Goal: Task Accomplishment & Management: Manage account settings

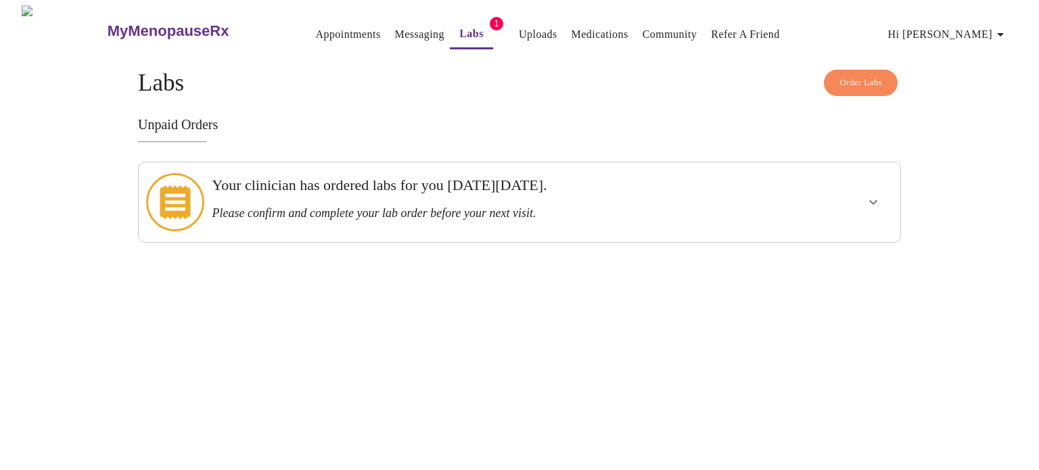
click at [869, 200] on icon "show more" at bounding box center [873, 202] width 8 height 5
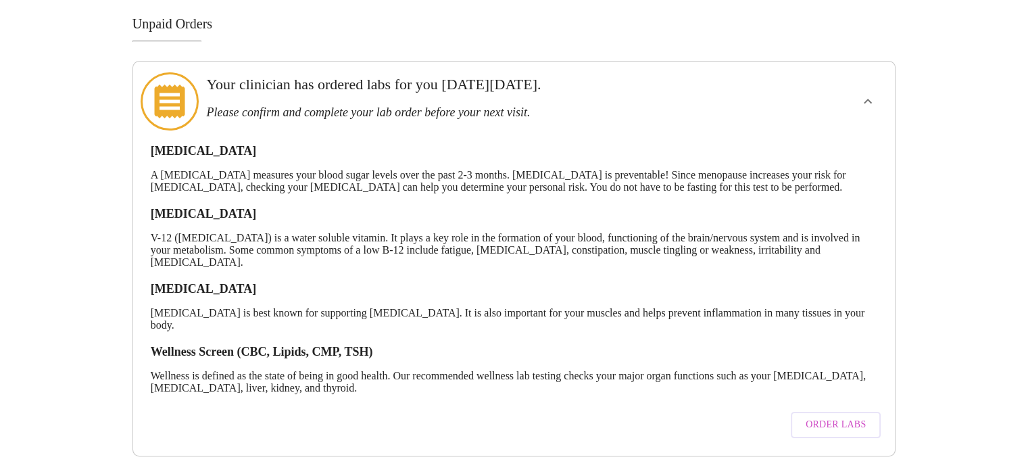
scroll to position [106, 0]
click at [834, 422] on button "Order Labs" at bounding box center [836, 425] width 90 height 26
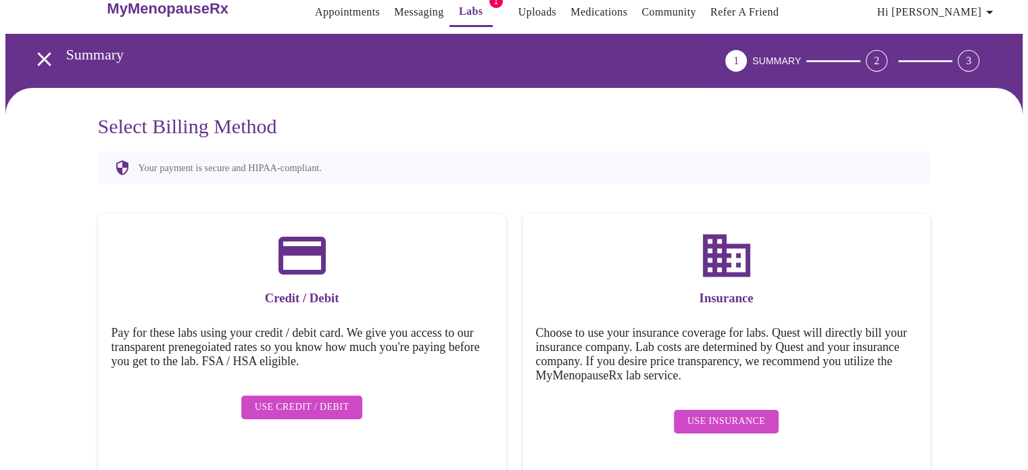
scroll to position [22, 0]
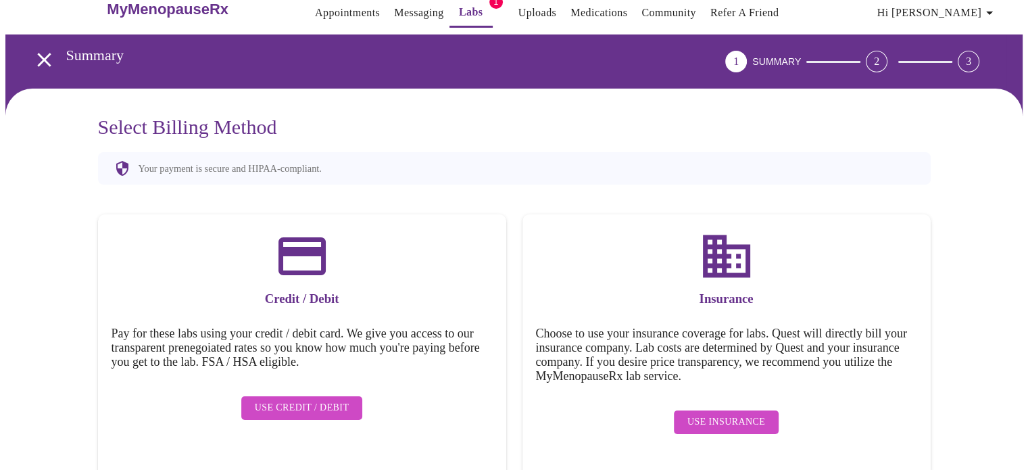
click at [760, 418] on span "Use Insurance" at bounding box center [727, 422] width 78 height 17
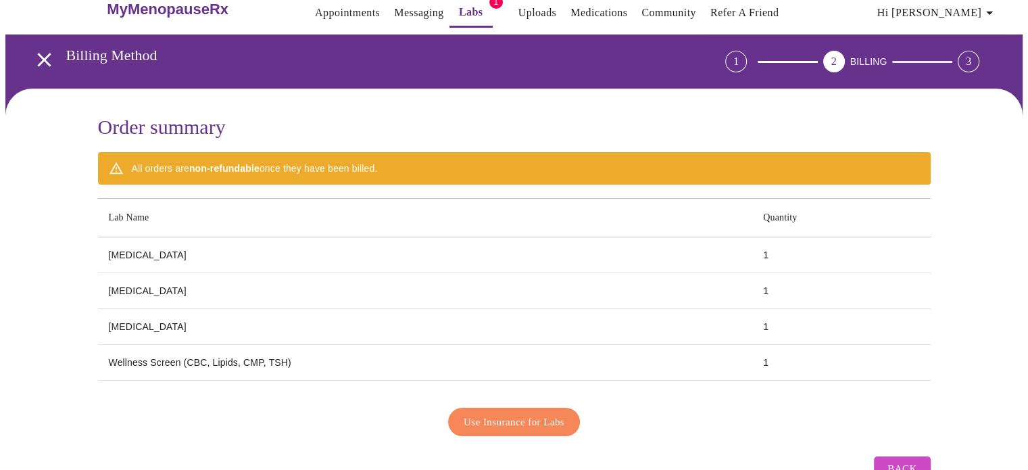
click at [555, 422] on span "Use Insurance for Labs" at bounding box center [514, 422] width 101 height 18
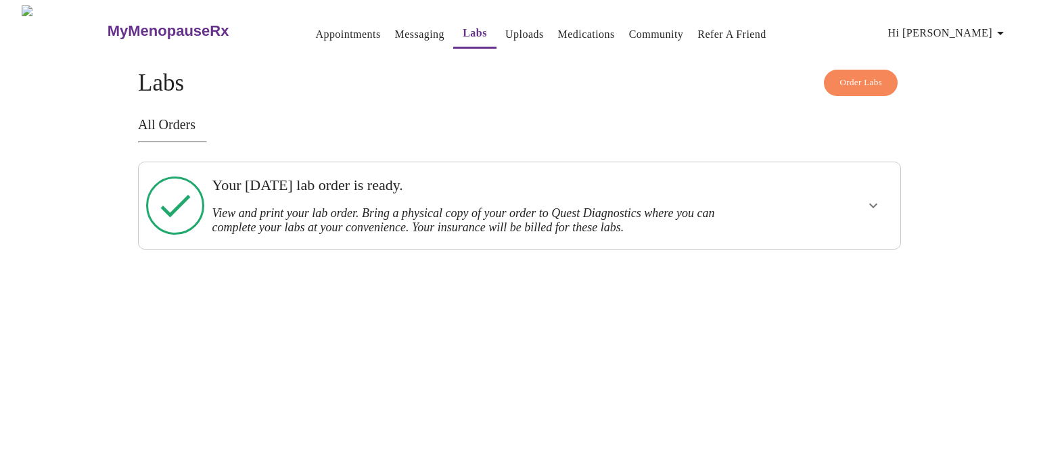
click at [863, 194] on button "show more" at bounding box center [873, 205] width 32 height 32
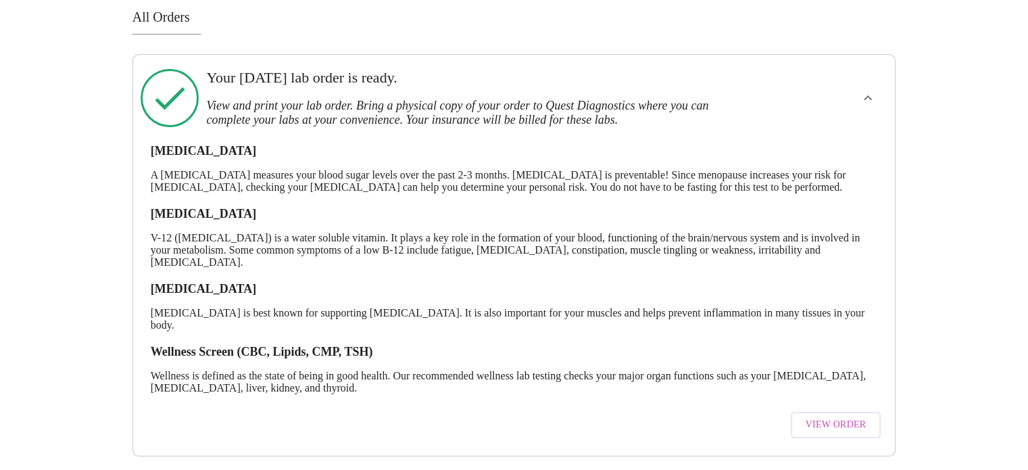
scroll to position [114, 0]
click at [828, 419] on span "View Order" at bounding box center [836, 425] width 61 height 17
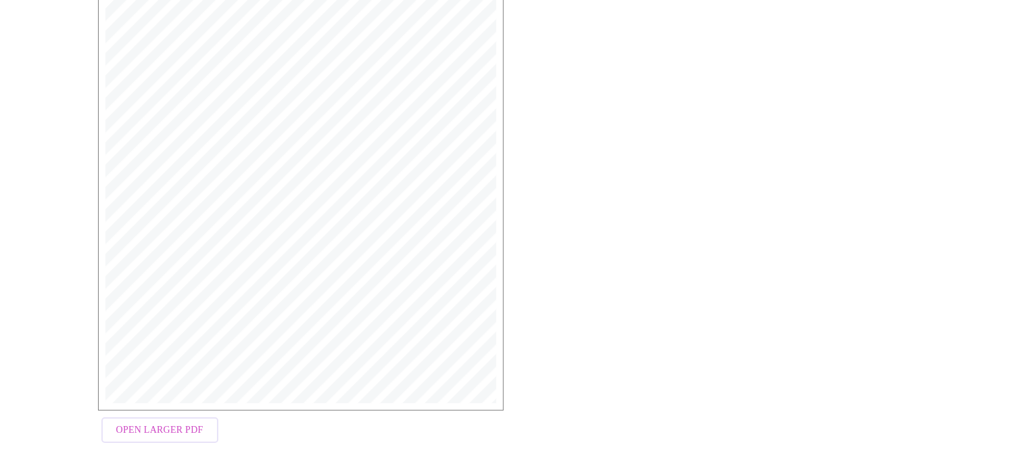
scroll to position [360, 0]
click at [163, 417] on span "Open Larger PDF" at bounding box center [159, 422] width 87 height 17
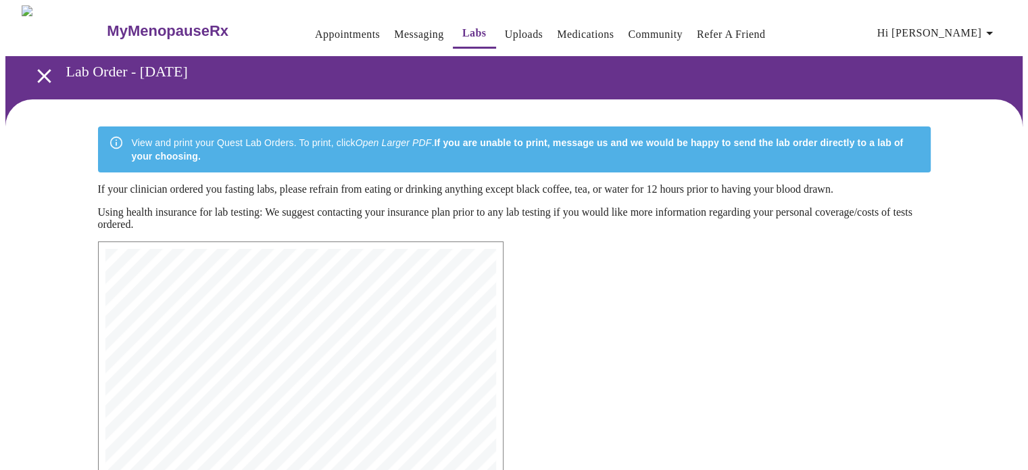
click at [505, 28] on link "Uploads" at bounding box center [524, 34] width 39 height 19
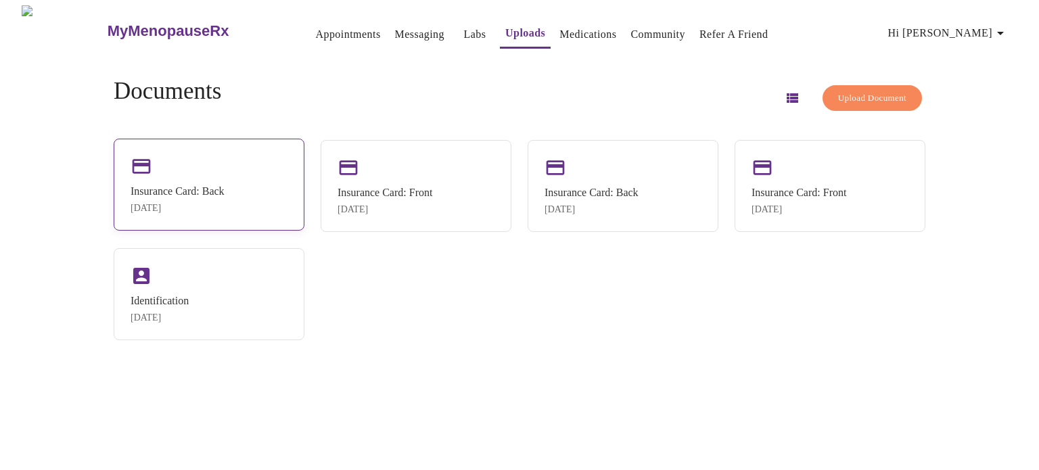
click at [246, 178] on div "Insurance Card: Back [DATE]" at bounding box center [209, 185] width 191 height 92
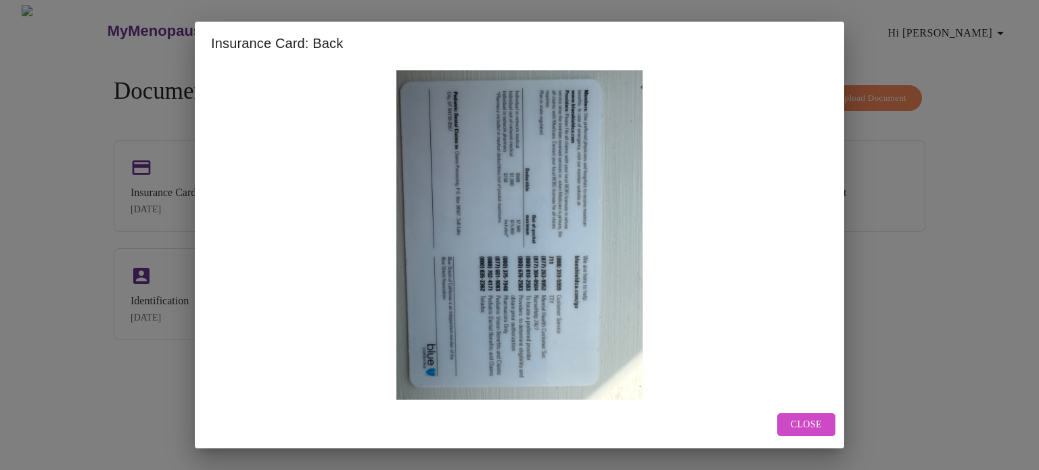
click at [806, 435] on button "Close" at bounding box center [806, 425] width 58 height 24
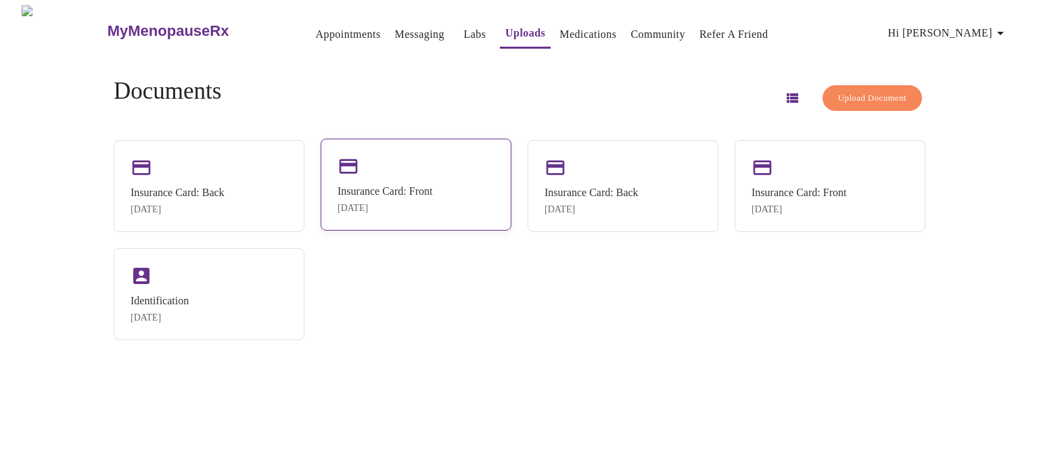
click at [392, 201] on div "Insurance Card: Front [DATE]" at bounding box center [384, 199] width 95 height 28
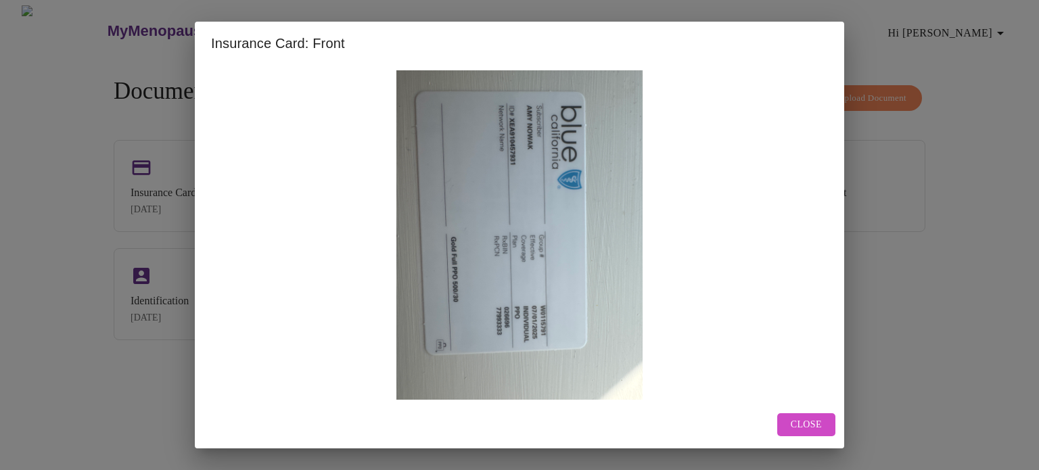
click at [822, 429] on button "Close" at bounding box center [806, 425] width 58 height 24
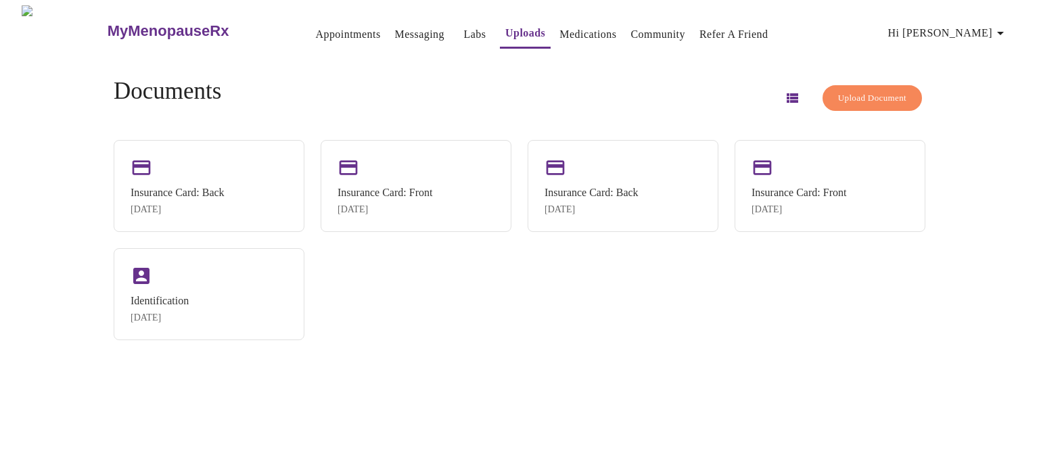
click at [464, 30] on link "Labs" at bounding box center [475, 34] width 22 height 19
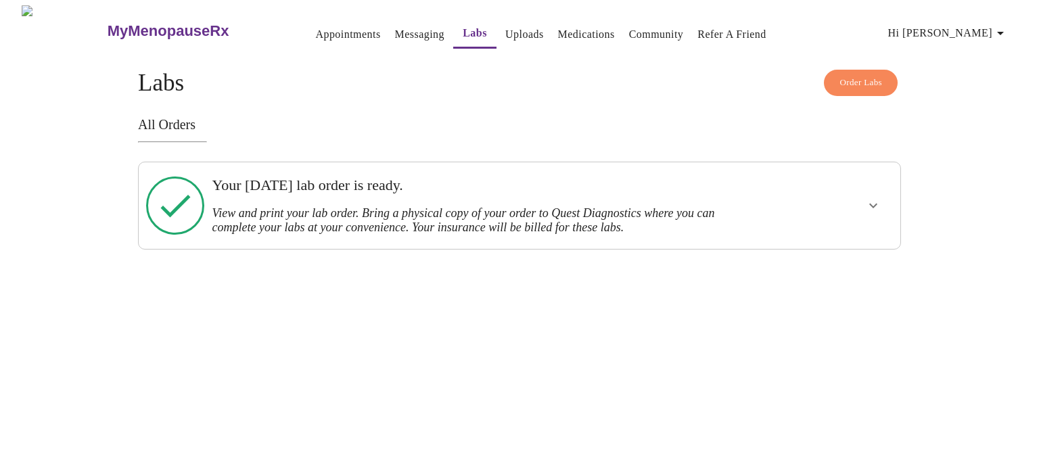
click at [874, 201] on icon "show more" at bounding box center [873, 205] width 16 height 16
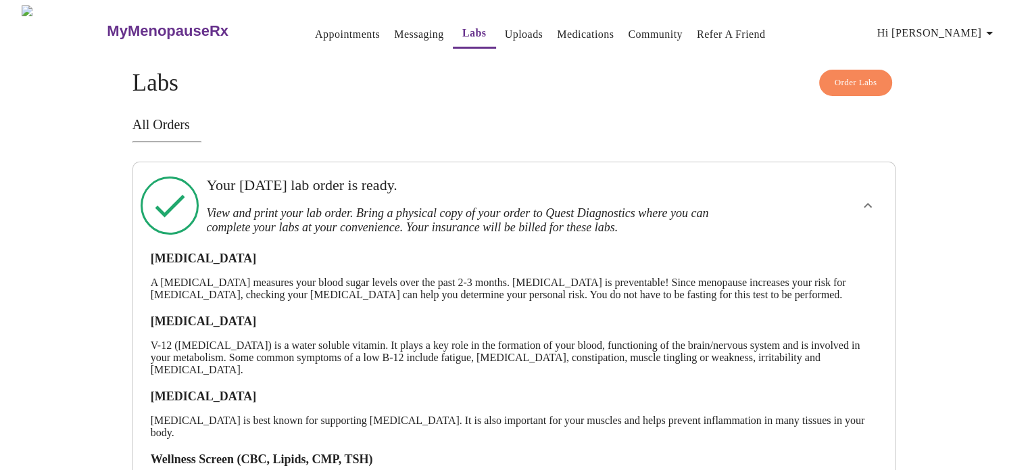
click at [315, 30] on link "Appointments" at bounding box center [347, 34] width 65 height 19
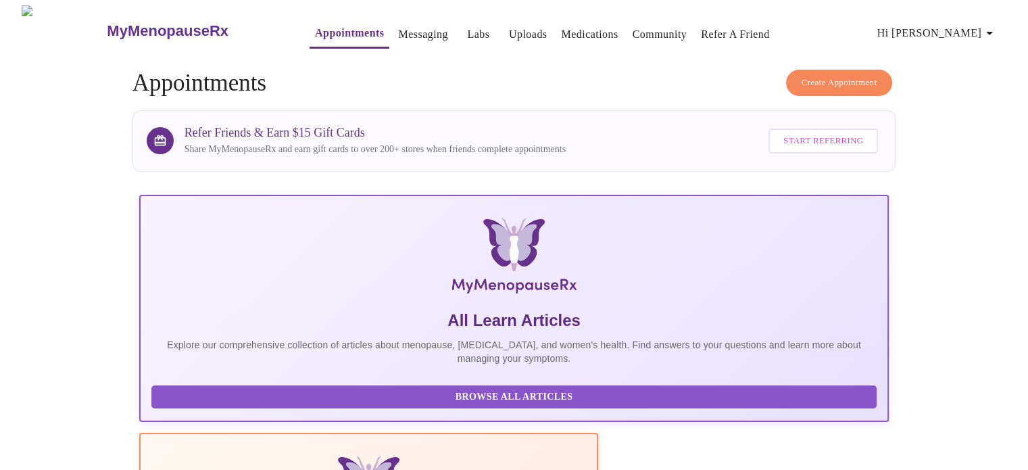
click at [467, 30] on link "Labs" at bounding box center [478, 34] width 22 height 19
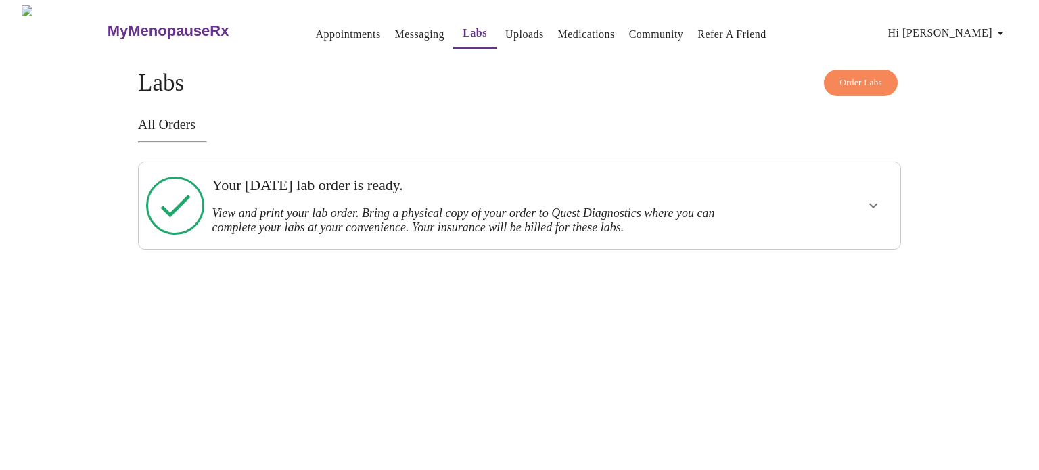
click at [395, 33] on link "Messaging" at bounding box center [419, 34] width 49 height 19
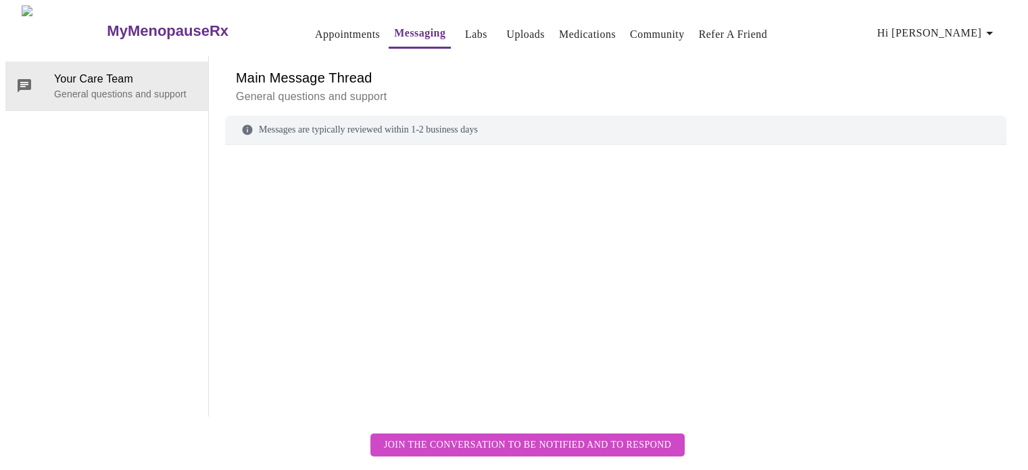
scroll to position [51, 0]
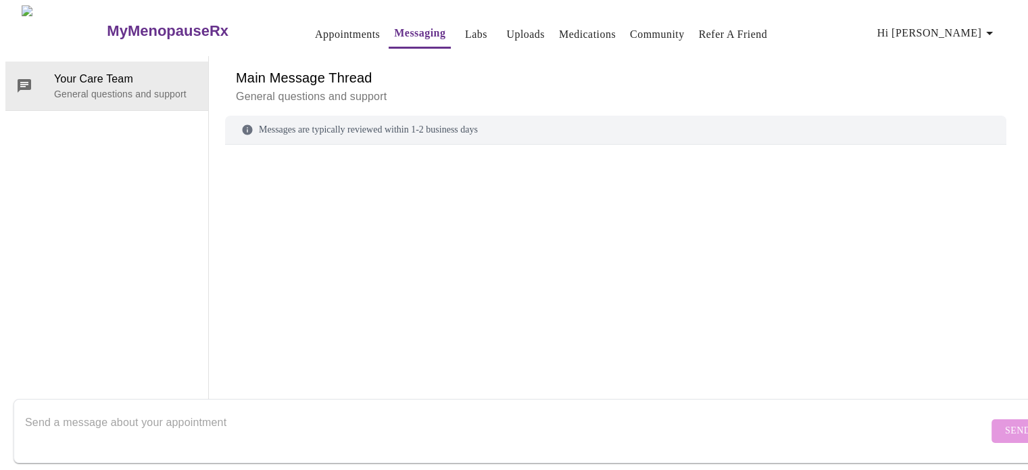
click at [534, 187] on div at bounding box center [616, 262] width 782 height 202
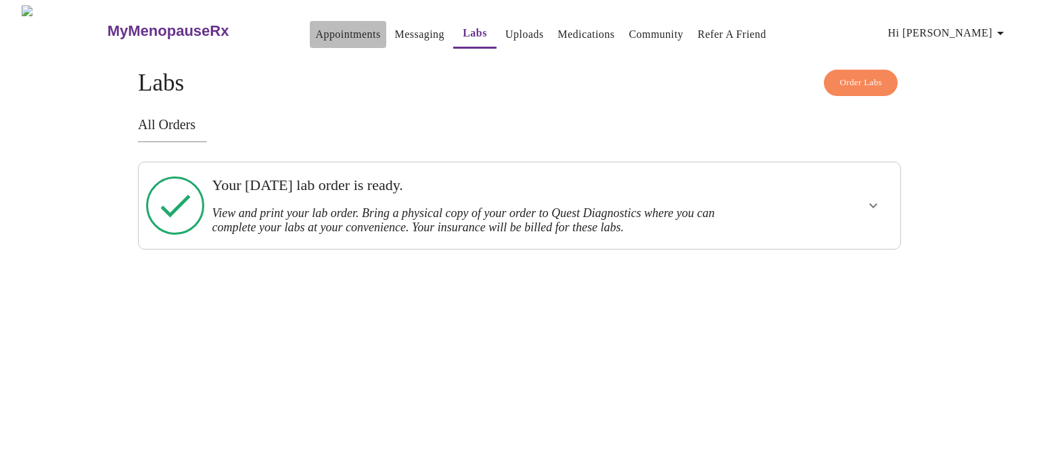
click at [315, 28] on link "Appointments" at bounding box center [347, 34] width 65 height 19
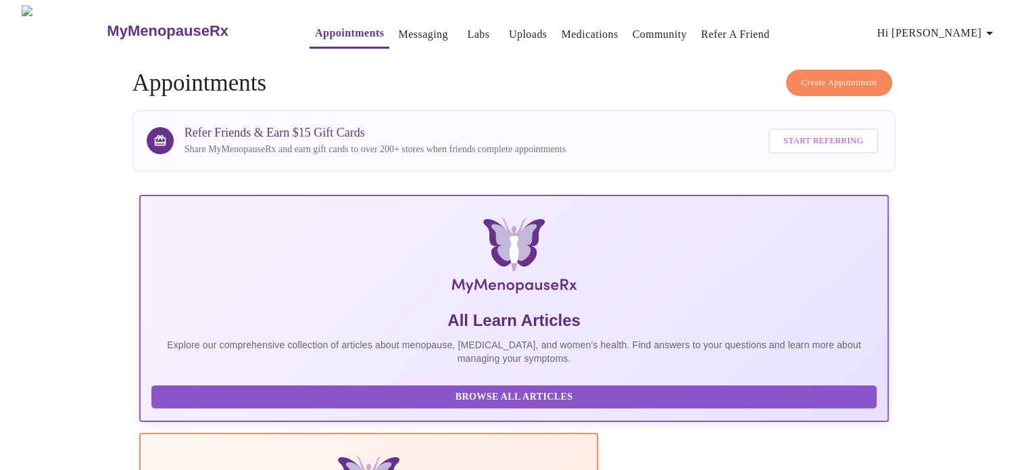
click at [572, 36] on link "Medications" at bounding box center [589, 34] width 57 height 19
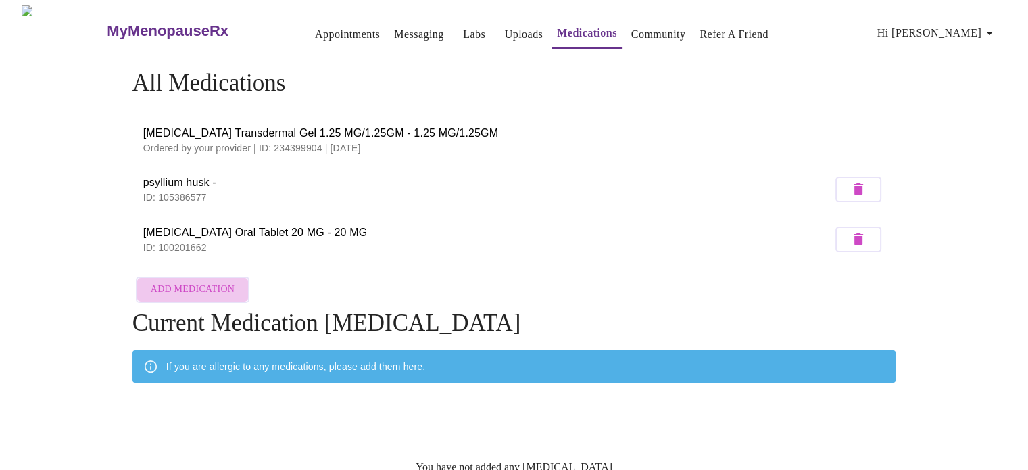
click at [201, 282] on span "Add Medication" at bounding box center [193, 289] width 84 height 17
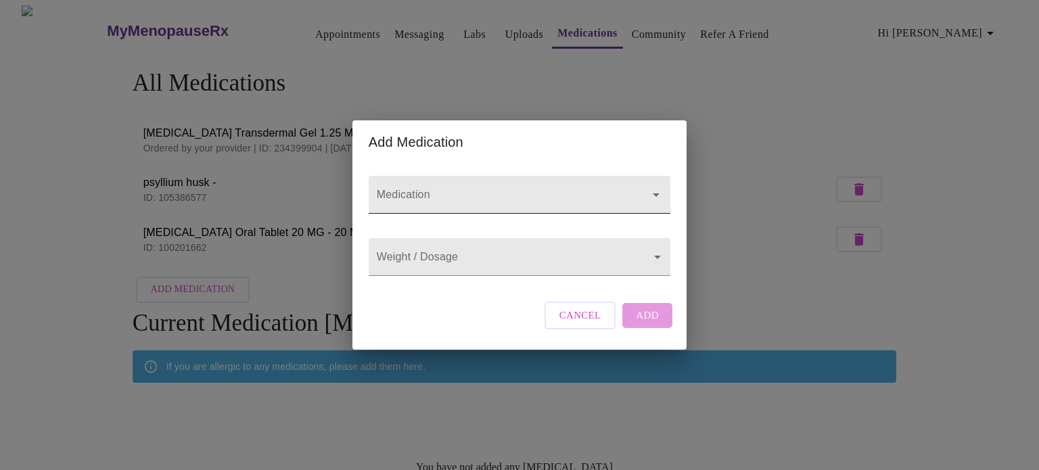
click at [443, 189] on input "Medication" at bounding box center [500, 201] width 252 height 25
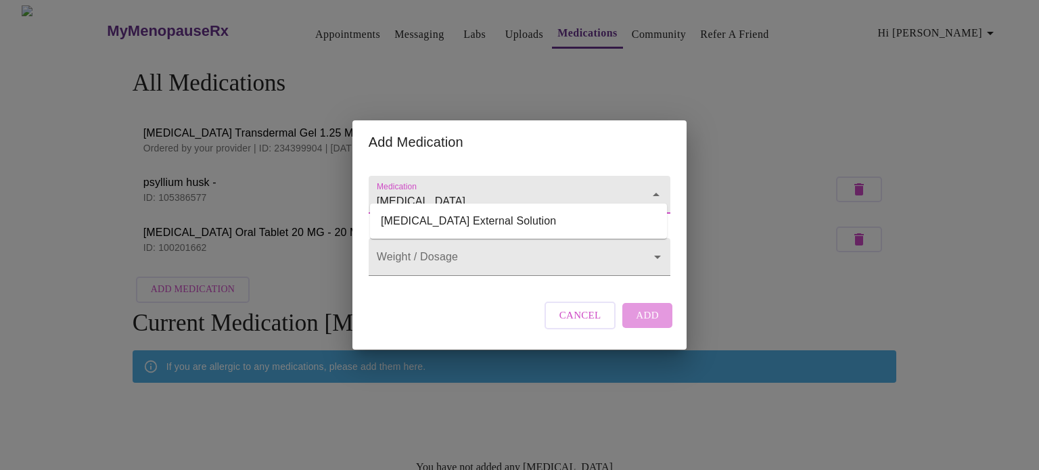
click at [528, 222] on li "[MEDICAL_DATA] External Solution" at bounding box center [518, 221] width 297 height 24
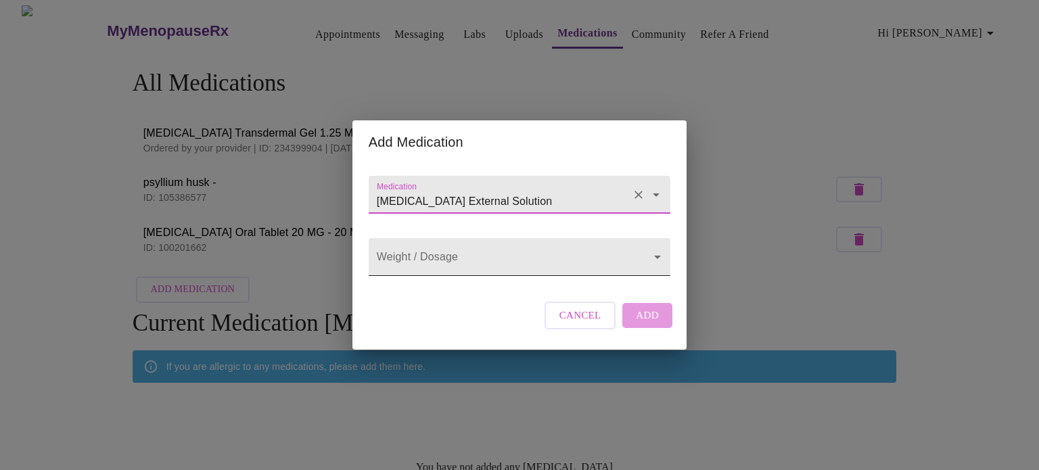
type input "[MEDICAL_DATA] External Solution"
click at [569, 265] on body "MyMenopauseRx Appointments Messaging Labs Uploads Medications Community Refer a…" at bounding box center [519, 264] width 1028 height 518
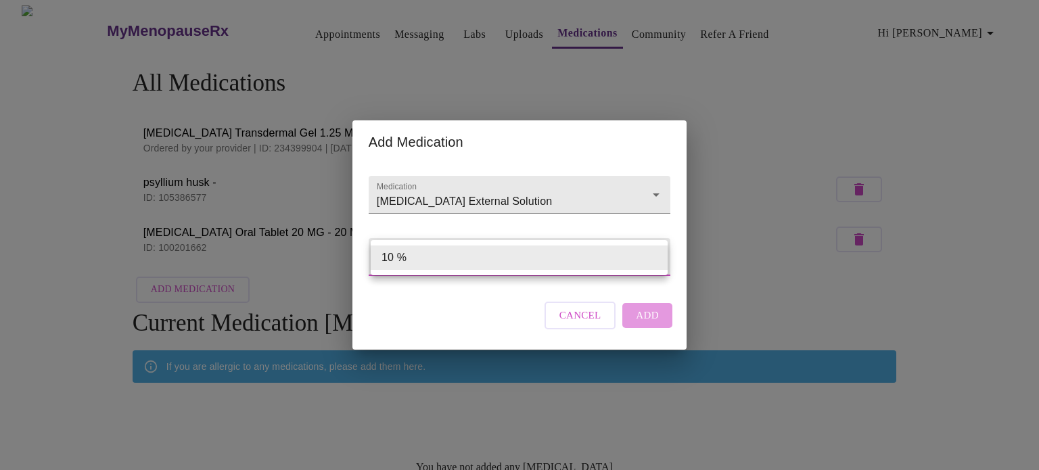
click at [655, 340] on div at bounding box center [519, 235] width 1039 height 470
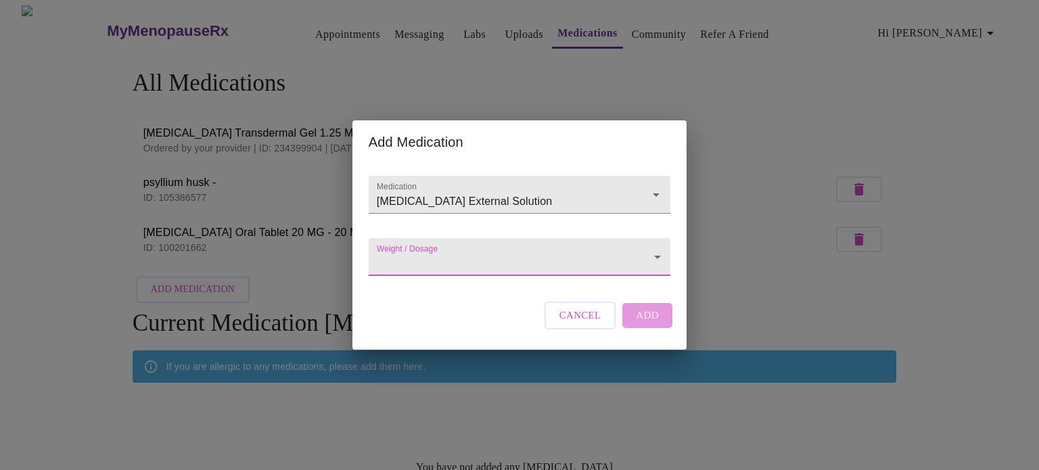
click at [641, 262] on body "MyMenopauseRx Appointments Messaging Labs Uploads Medications Community Refer a…" at bounding box center [519, 264] width 1028 height 518
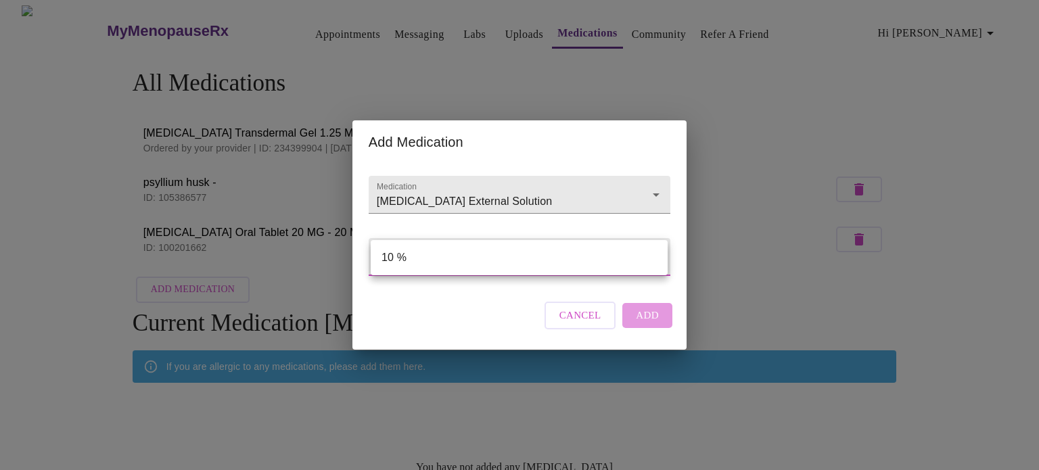
click at [527, 265] on li "10 %" at bounding box center [519, 257] width 297 height 24
type input "10 %"
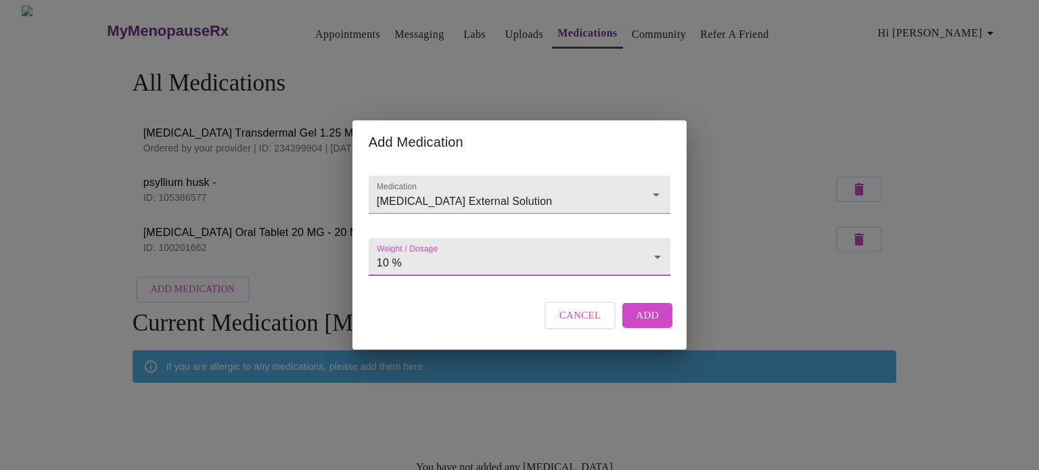
click at [640, 324] on span "Add" at bounding box center [647, 315] width 23 height 18
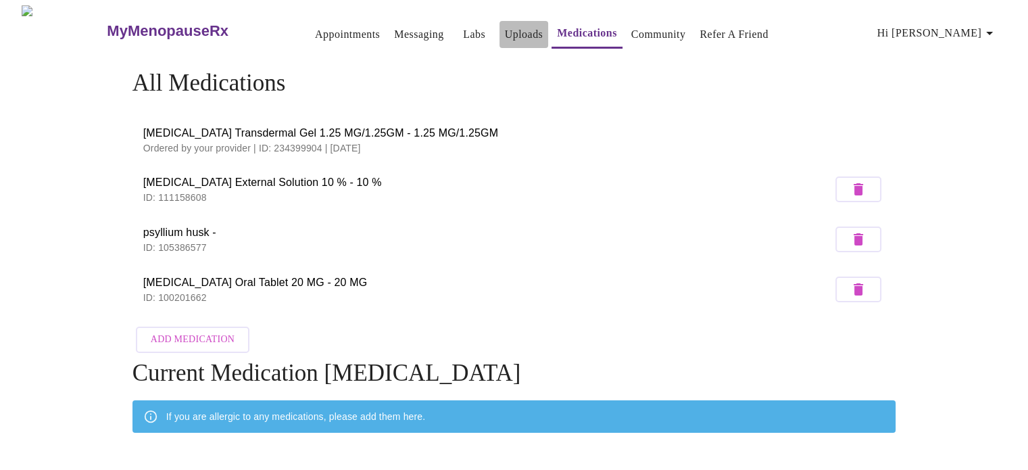
click at [505, 26] on link "Uploads" at bounding box center [524, 34] width 39 height 19
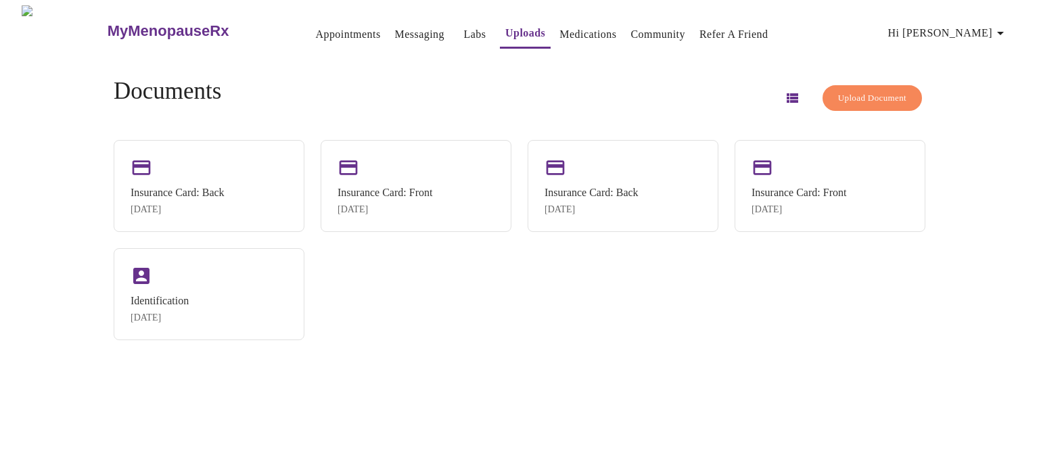
click at [464, 27] on link "Labs" at bounding box center [475, 34] width 22 height 19
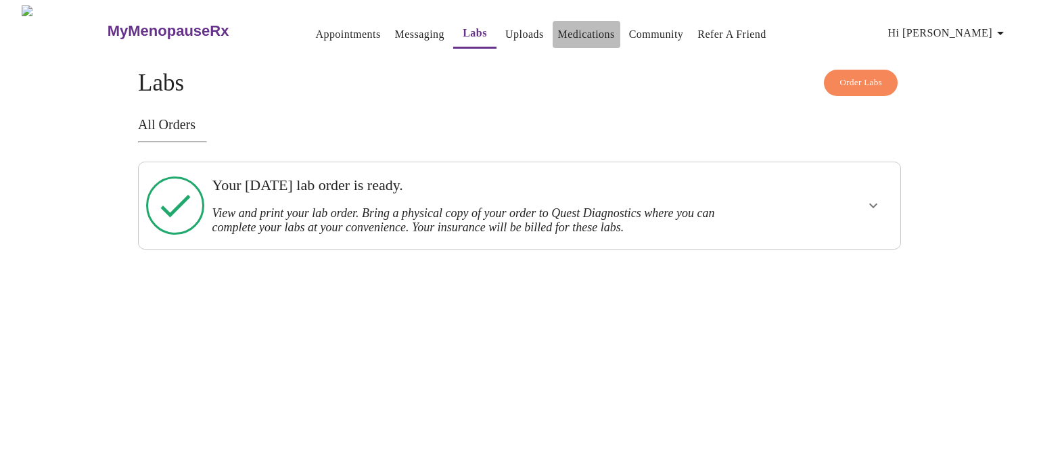
click at [566, 31] on link "Medications" at bounding box center [586, 34] width 57 height 19
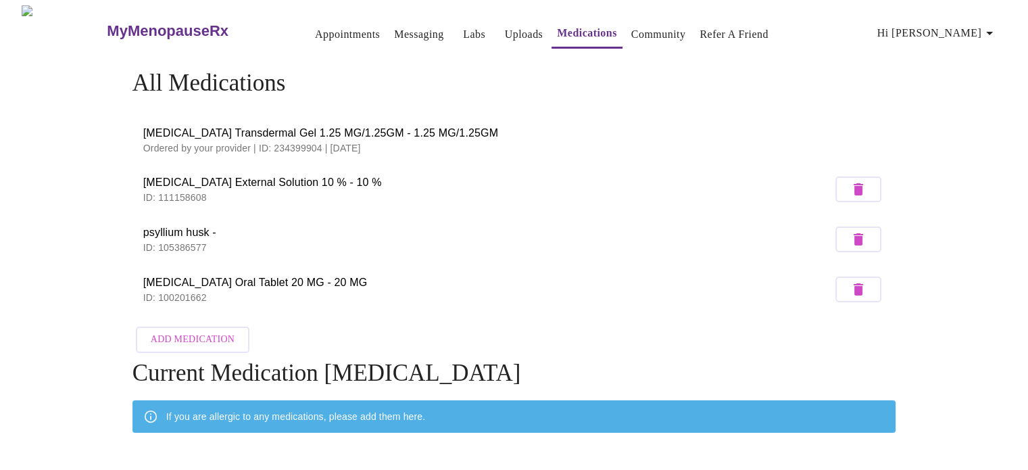
click at [640, 27] on link "Community" at bounding box center [659, 34] width 55 height 19
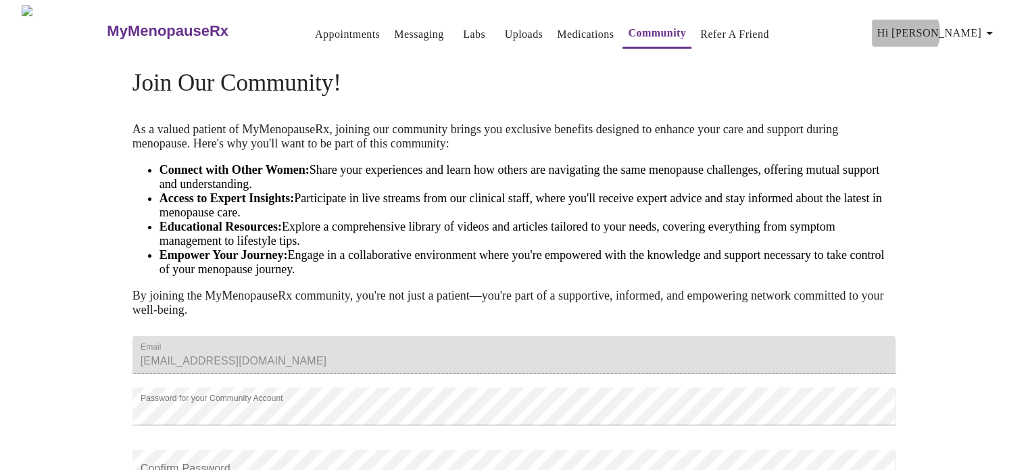
click at [978, 27] on span "Hi [PERSON_NAME]" at bounding box center [938, 33] width 120 height 19
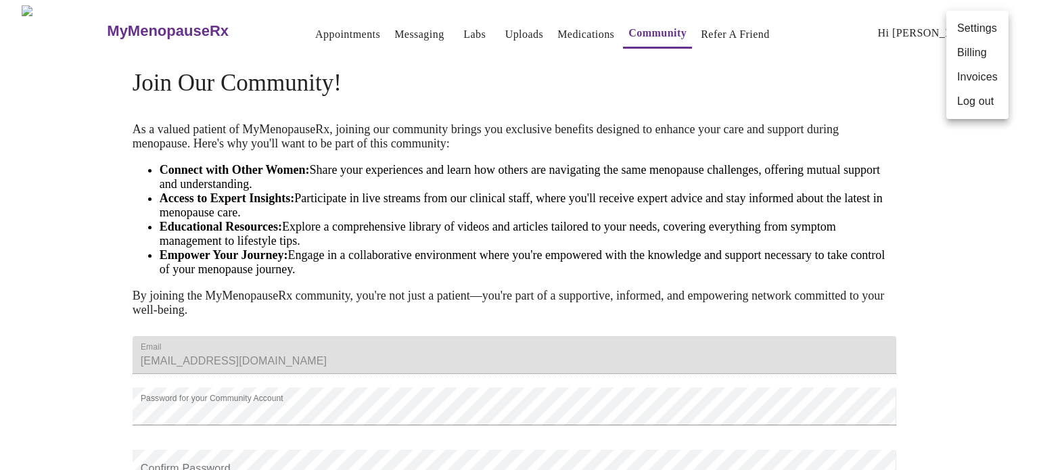
click at [974, 62] on li "Billing" at bounding box center [977, 53] width 62 height 24
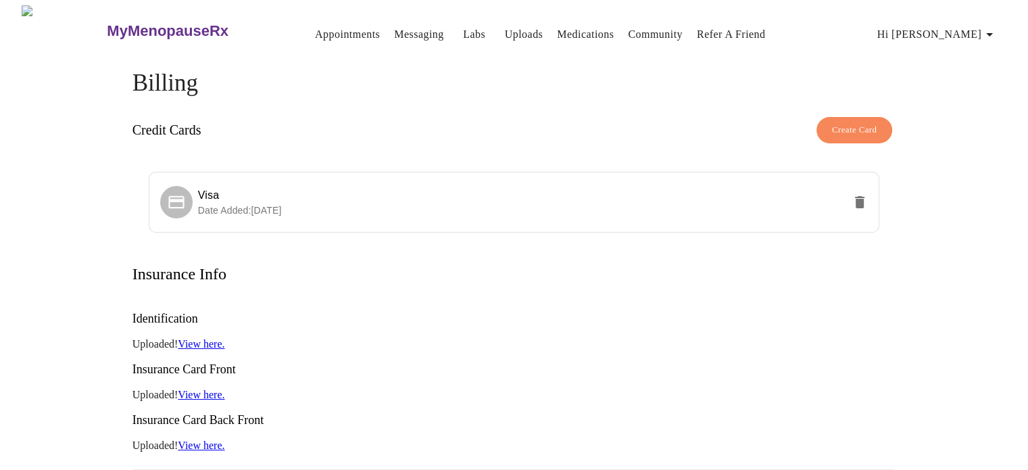
click at [673, 338] on p "Uploaded! View here." at bounding box center [515, 344] width 764 height 12
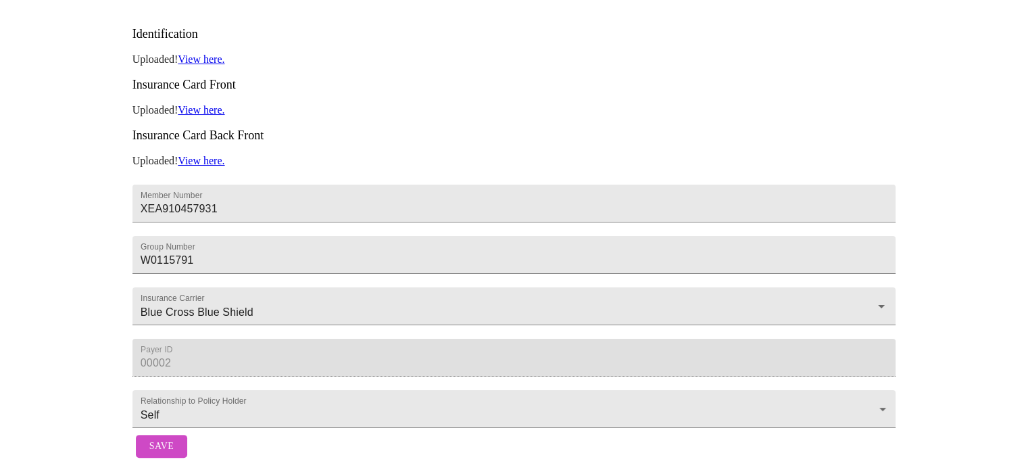
scroll to position [306, 0]
click at [172, 446] on span "Save" at bounding box center [161, 446] width 24 height 17
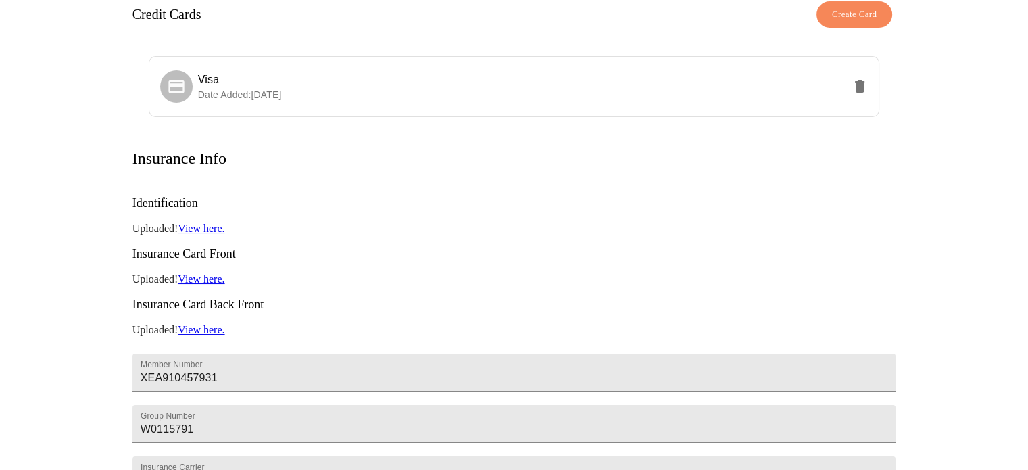
scroll to position [0, 0]
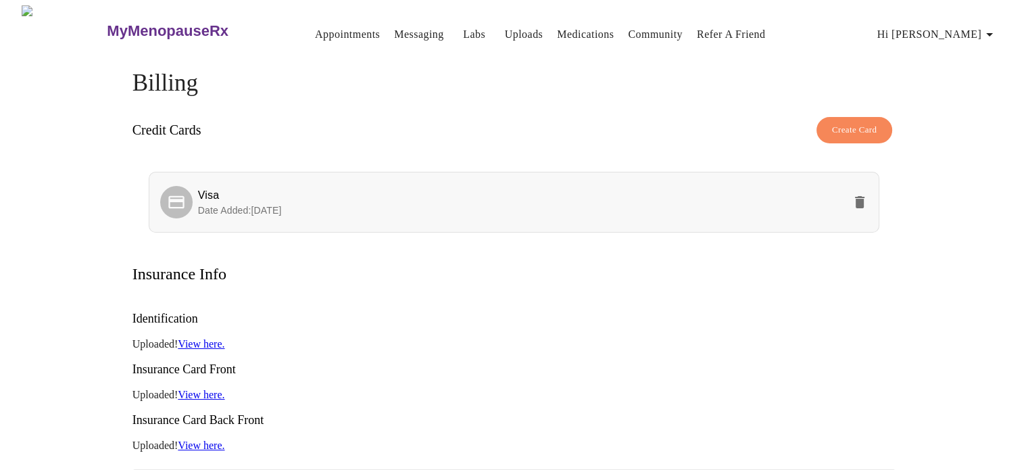
click at [271, 209] on span "Date Added: [DATE]" at bounding box center [240, 210] width 84 height 11
click at [565, 35] on link "Medications" at bounding box center [585, 34] width 57 height 19
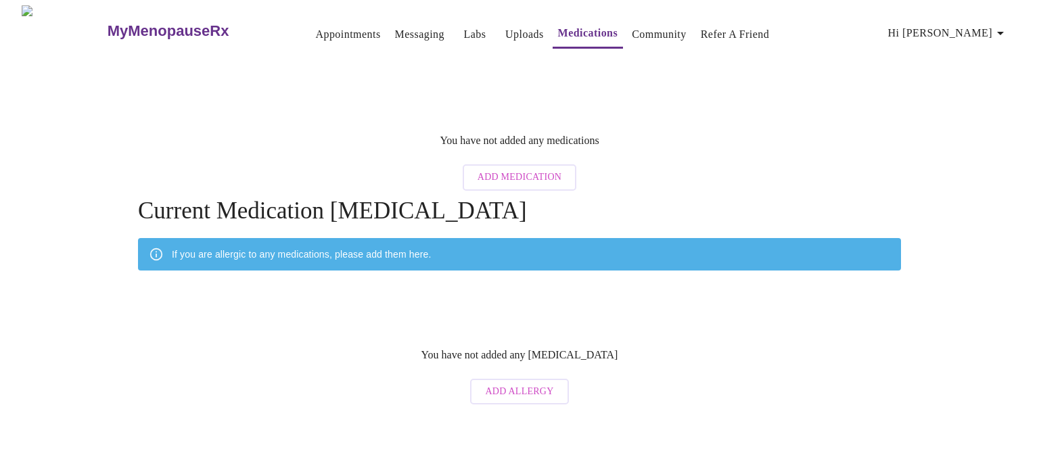
click at [649, 32] on link "Community" at bounding box center [659, 34] width 55 height 19
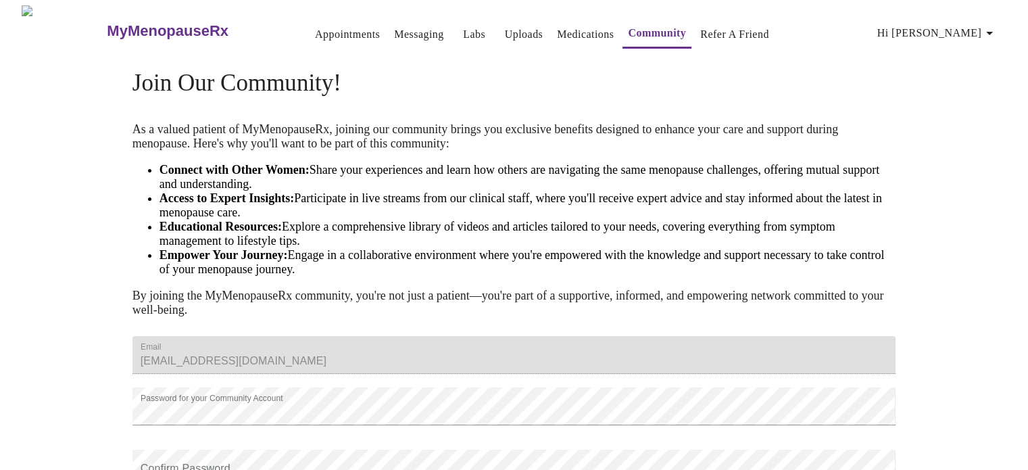
click at [510, 32] on link "Uploads" at bounding box center [524, 34] width 39 height 19
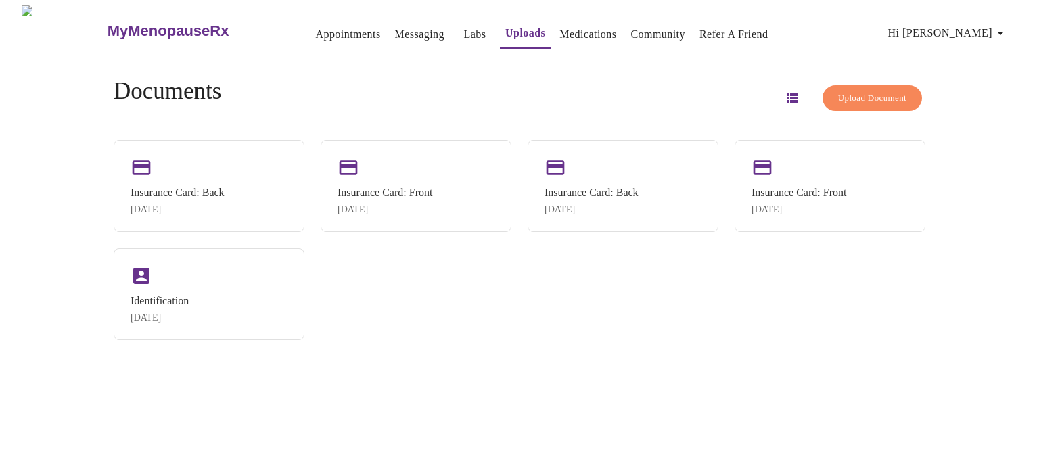
click at [583, 33] on link "Medications" at bounding box center [587, 34] width 57 height 19
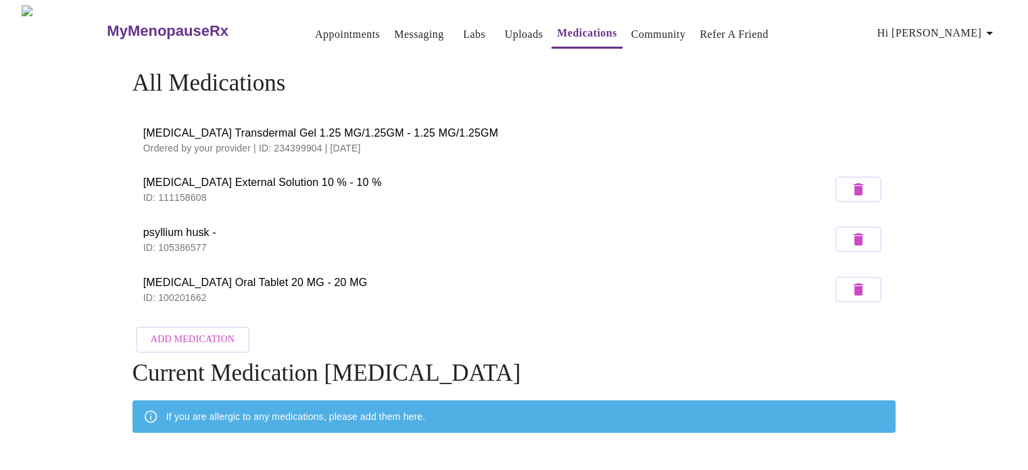
click at [976, 24] on span "Hi [PERSON_NAME]" at bounding box center [938, 33] width 120 height 19
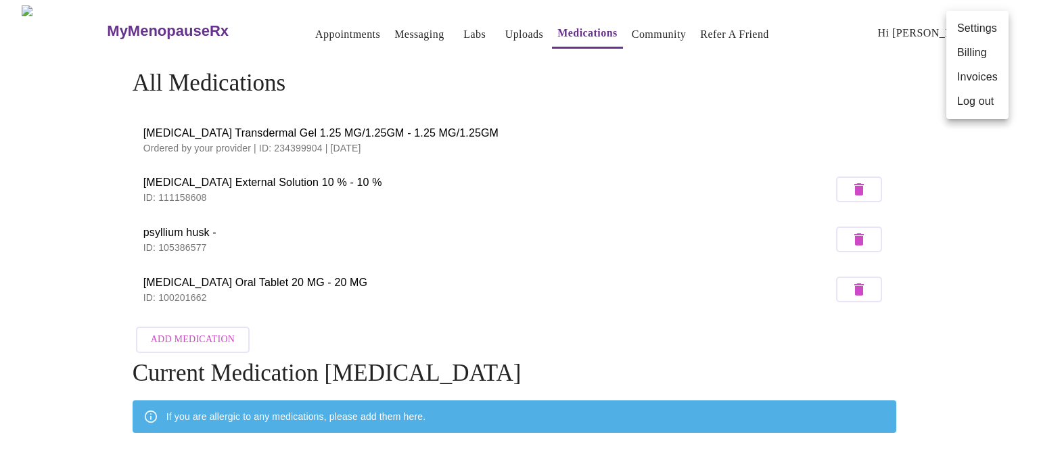
click at [984, 111] on li "Log out" at bounding box center [977, 101] width 62 height 24
